Goal: Task Accomplishment & Management: Complete application form

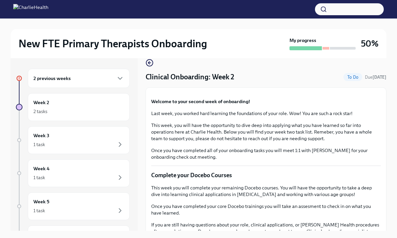
scroll to position [11, 0]
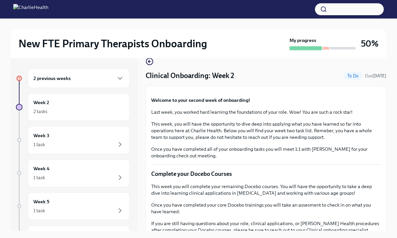
click at [118, 82] on div "2 previous weeks" at bounding box center [79, 78] width 102 height 19
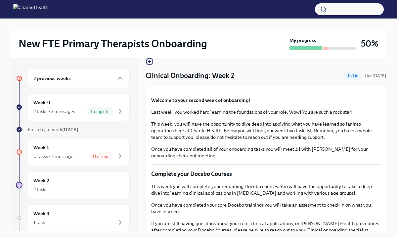
click at [118, 82] on div "2 previous weeks" at bounding box center [79, 78] width 102 height 19
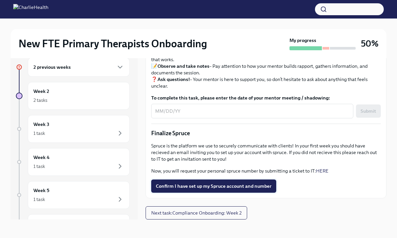
click at [205, 186] on span "Confirm I have set up my Spruce account and number" at bounding box center [214, 186] width 116 height 7
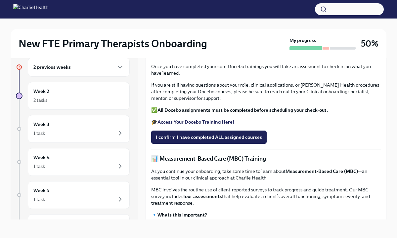
scroll to position [140, 0]
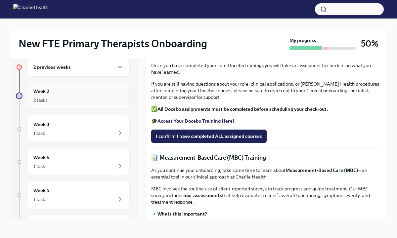
click at [98, 101] on div "2 tasks" at bounding box center [78, 100] width 91 height 8
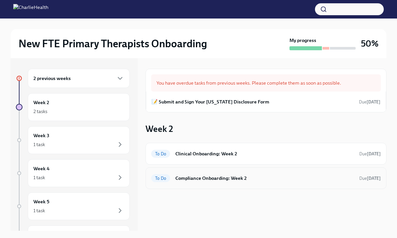
click at [191, 178] on h6 "Compliance Onboarding: Week 2" at bounding box center [264, 178] width 179 height 7
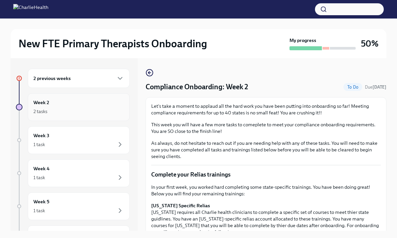
click at [84, 104] on div "Week 2 2 tasks" at bounding box center [78, 107] width 91 height 17
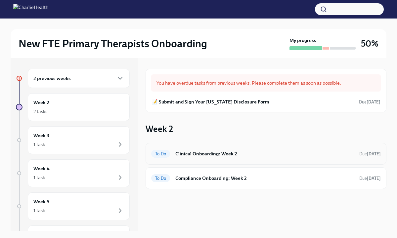
click at [214, 152] on h6 "Clinical Onboarding: Week 2" at bounding box center [264, 153] width 179 height 7
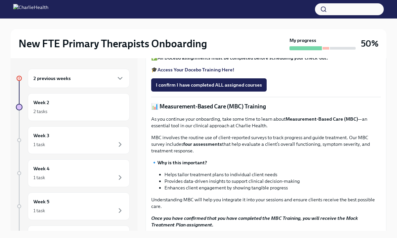
scroll to position [206, 0]
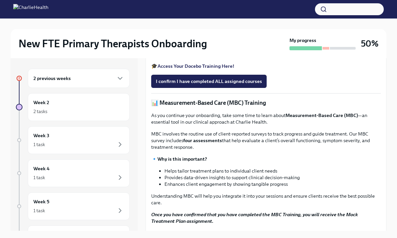
click at [179, 69] on strong "Access Your Docebo Training Here!" at bounding box center [195, 66] width 77 height 6
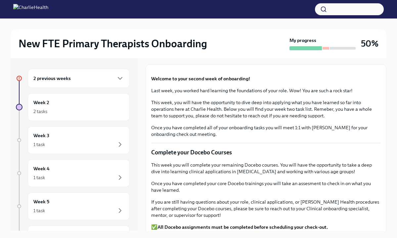
scroll to position [37, 0]
